Goal: Book appointment/travel/reservation

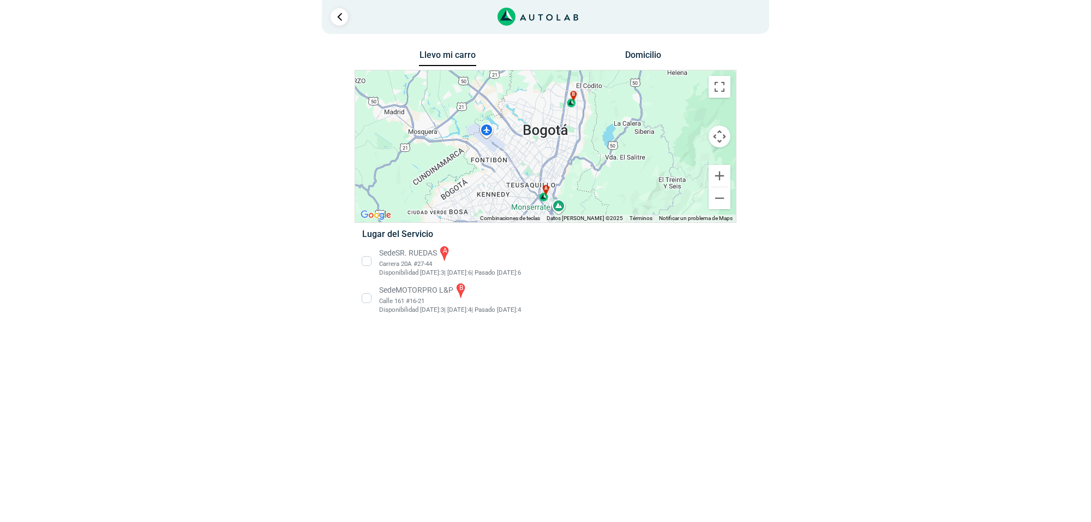
click at [402, 269] on li "Sede SR. RUEDAS a Carrera 20A #27-44 Disponibilidad [DATE]: 3 | [DATE]: 6 6" at bounding box center [545, 260] width 383 height 33
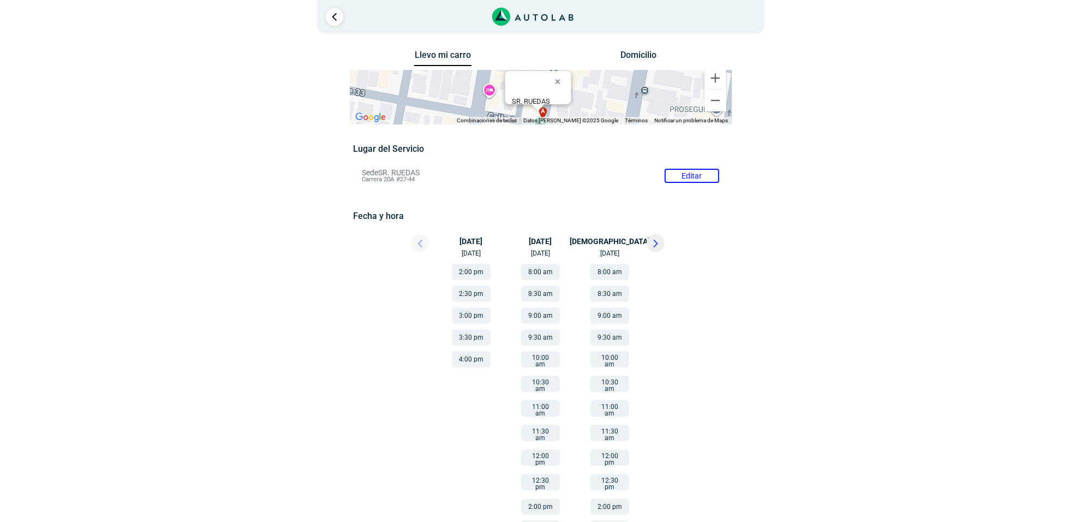
click at [473, 352] on button "4:00 pm" at bounding box center [471, 359] width 39 height 16
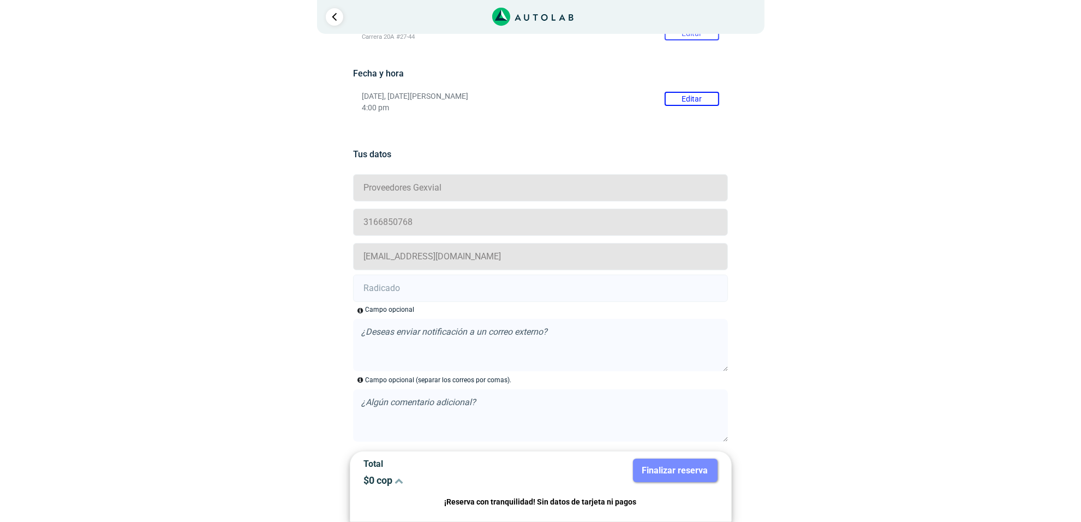
scroll to position [206, 0]
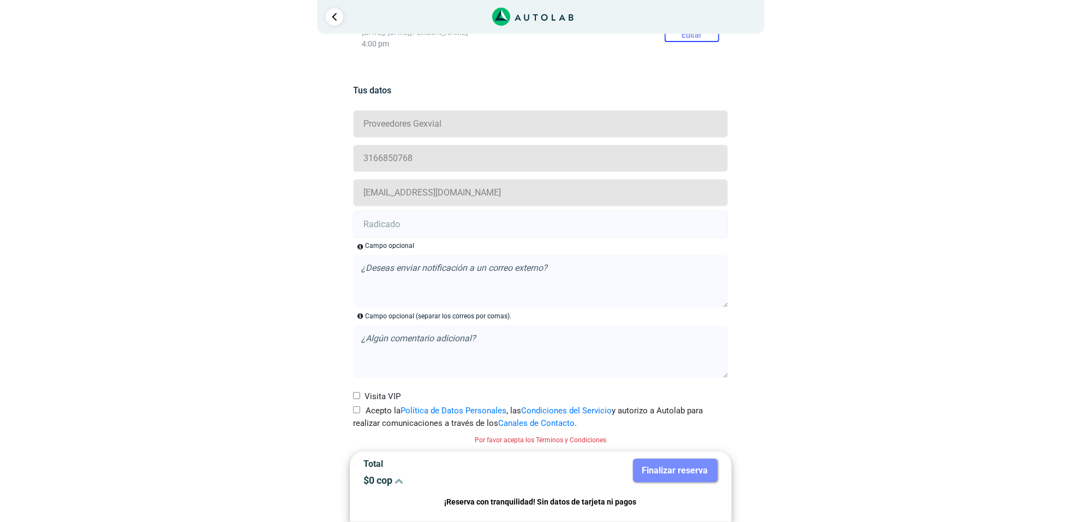
click at [361, 407] on label "Acepto la Política de Datos Personales , las Condiciones del Servicio y autoriz…" at bounding box center [540, 416] width 375 height 25
click at [360, 407] on input "Acepto la Política de Datos Personales , las Condiciones del Servicio y autoriz…" at bounding box center [356, 409] width 7 height 7
checkbox input "true"
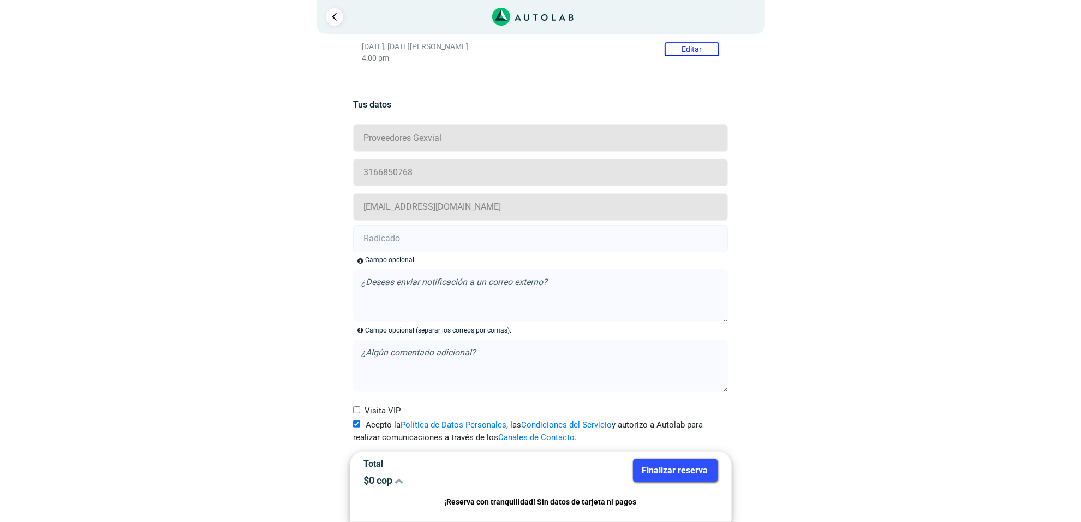
click at [483, 242] on input "text" at bounding box center [540, 238] width 375 height 27
paste input "20902574"
type input "20902574"
click at [666, 459] on button "Finalizar reserva" at bounding box center [675, 469] width 85 height 23
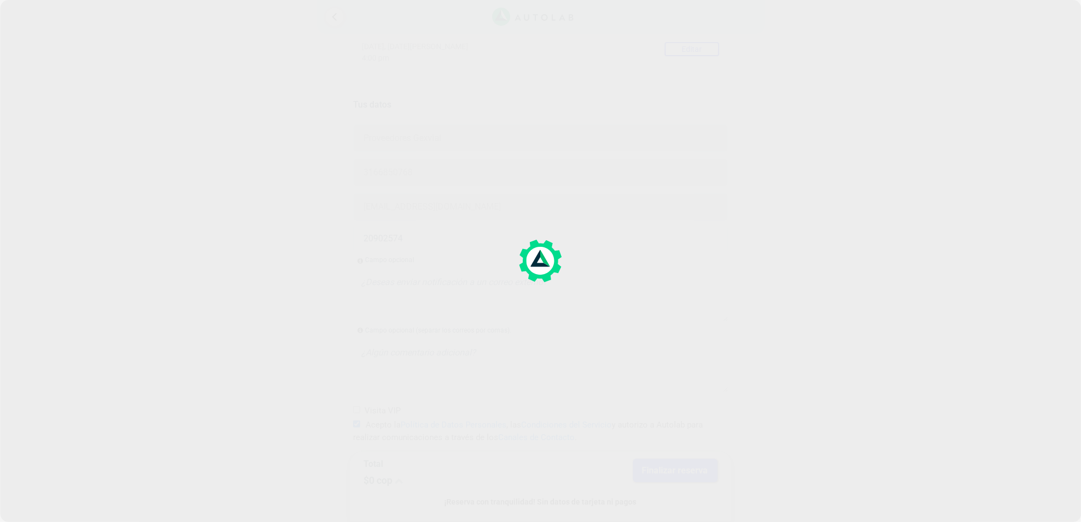
scroll to position [0, 0]
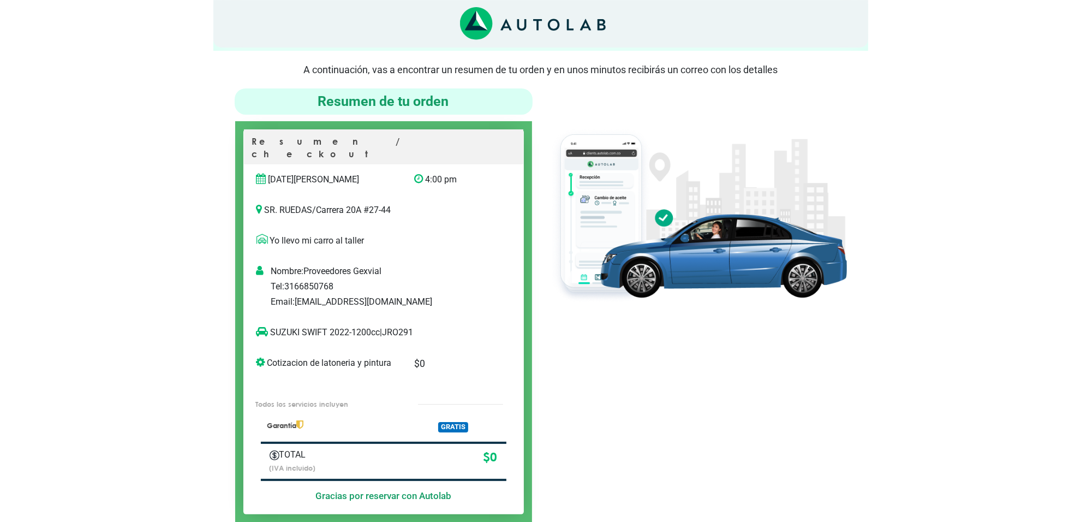
scroll to position [68, 0]
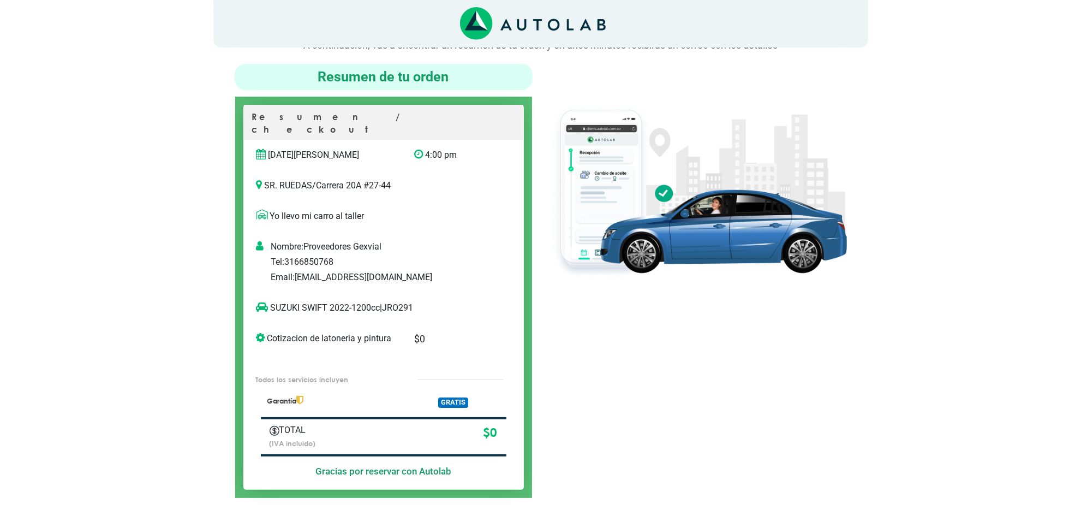
click at [410, 301] on p "SUZUKI SWIFT 2022-1200cc | JRO291" at bounding box center [372, 307] width 232 height 13
copy p "JRO291"
drag, startPoint x: 325, startPoint y: 296, endPoint x: 299, endPoint y: 292, distance: 25.9
click at [279, 301] on p "SUZUKI SWIFT 2022-1200cc | JRO291" at bounding box center [372, 307] width 232 height 13
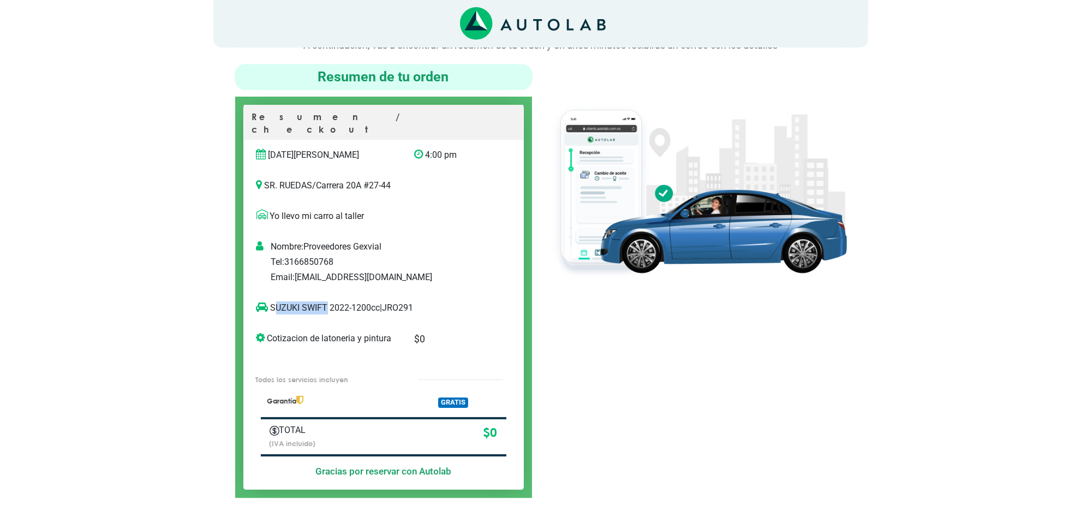
drag, startPoint x: 326, startPoint y: 293, endPoint x: 274, endPoint y: 291, distance: 51.9
click at [274, 301] on p "SUZUKI SWIFT 2022-1200cc | JRO291" at bounding box center [372, 307] width 232 height 13
click at [272, 301] on p "SUZUKI SWIFT 2022-1200cc | JRO291" at bounding box center [372, 307] width 232 height 13
drag, startPoint x: 272, startPoint y: 291, endPoint x: 315, endPoint y: 297, distance: 43.6
click at [315, 301] on p "SUZUKI SWIFT 2022-1200cc | JRO291" at bounding box center [372, 307] width 232 height 13
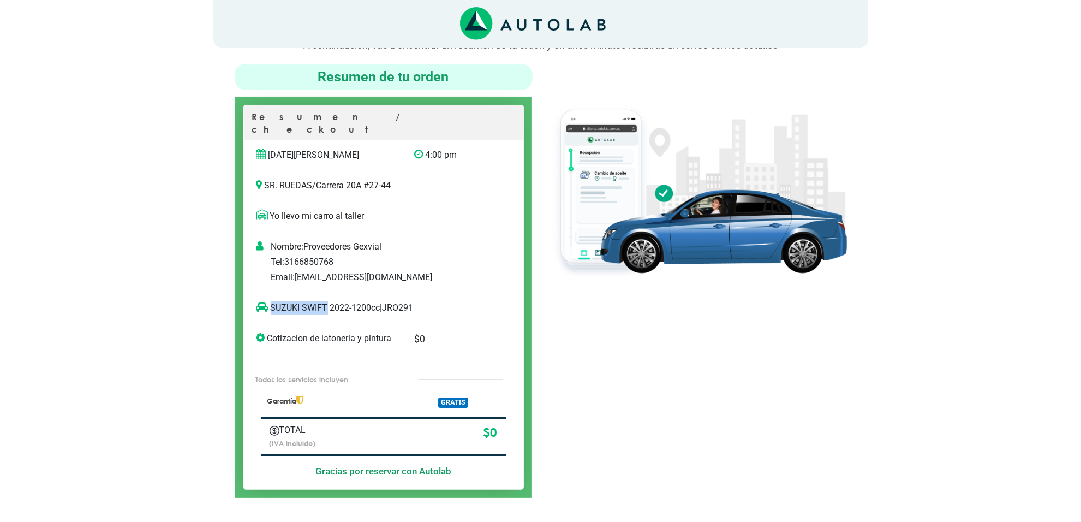
copy p "[PERSON_NAME]"
drag, startPoint x: 724, startPoint y: 399, endPoint x: 482, endPoint y: 327, distance: 252.8
click at [722, 399] on div at bounding box center [698, 281] width 314 height 434
click at [786, 307] on div at bounding box center [698, 281] width 314 height 434
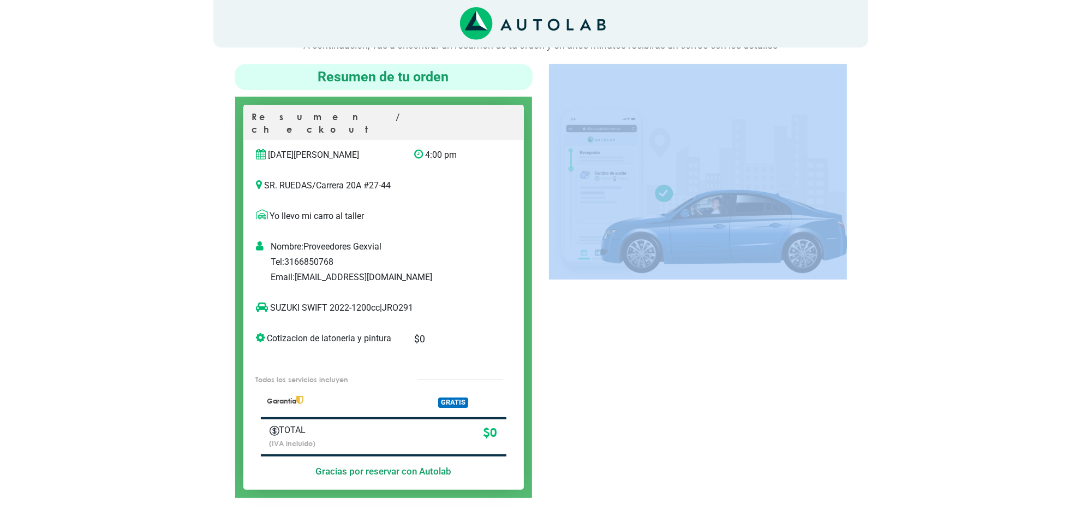
click at [786, 307] on div at bounding box center [698, 281] width 314 height 434
click at [692, 368] on div at bounding box center [698, 281] width 314 height 434
